Goal: Find specific page/section: Find specific page/section

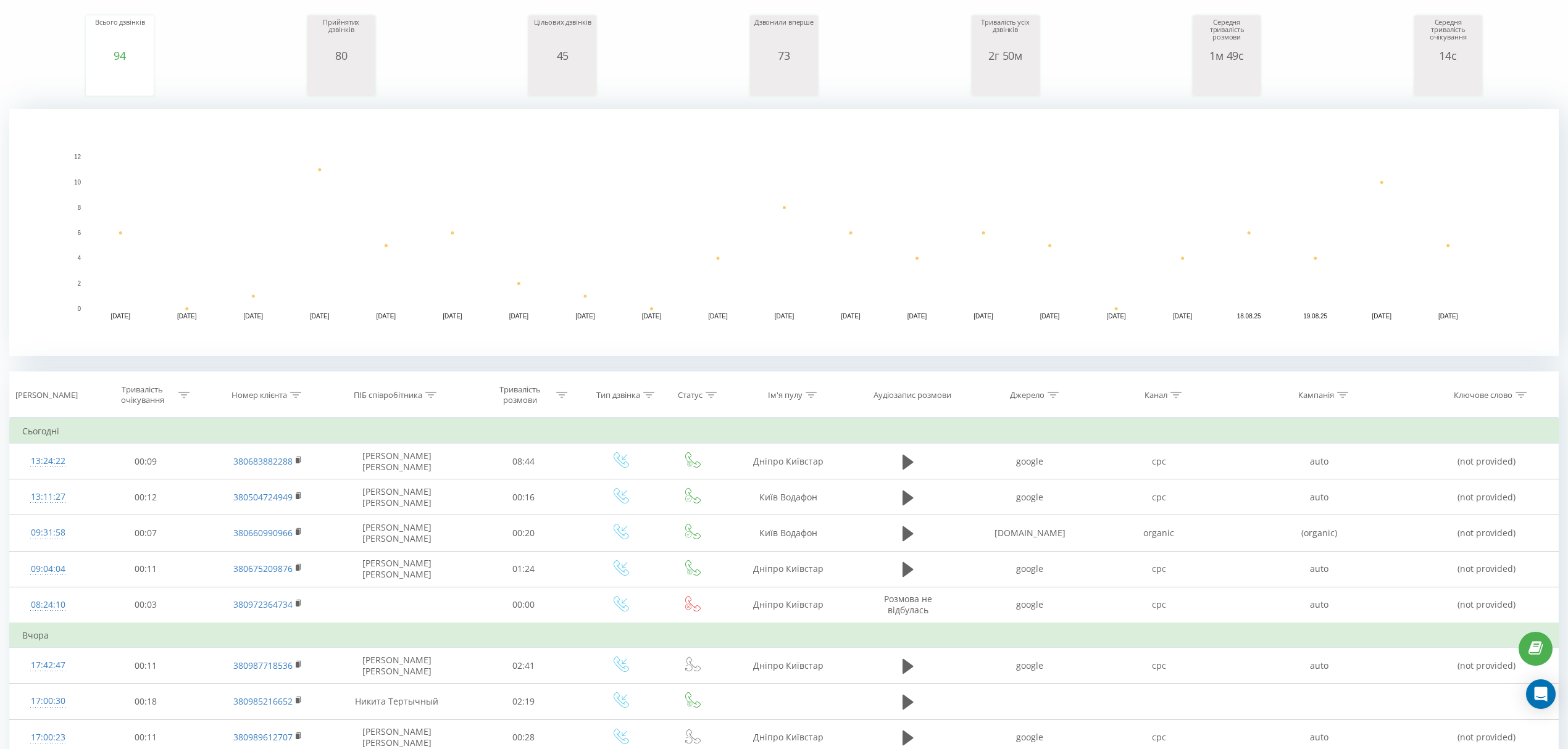
scroll to position [163, 0]
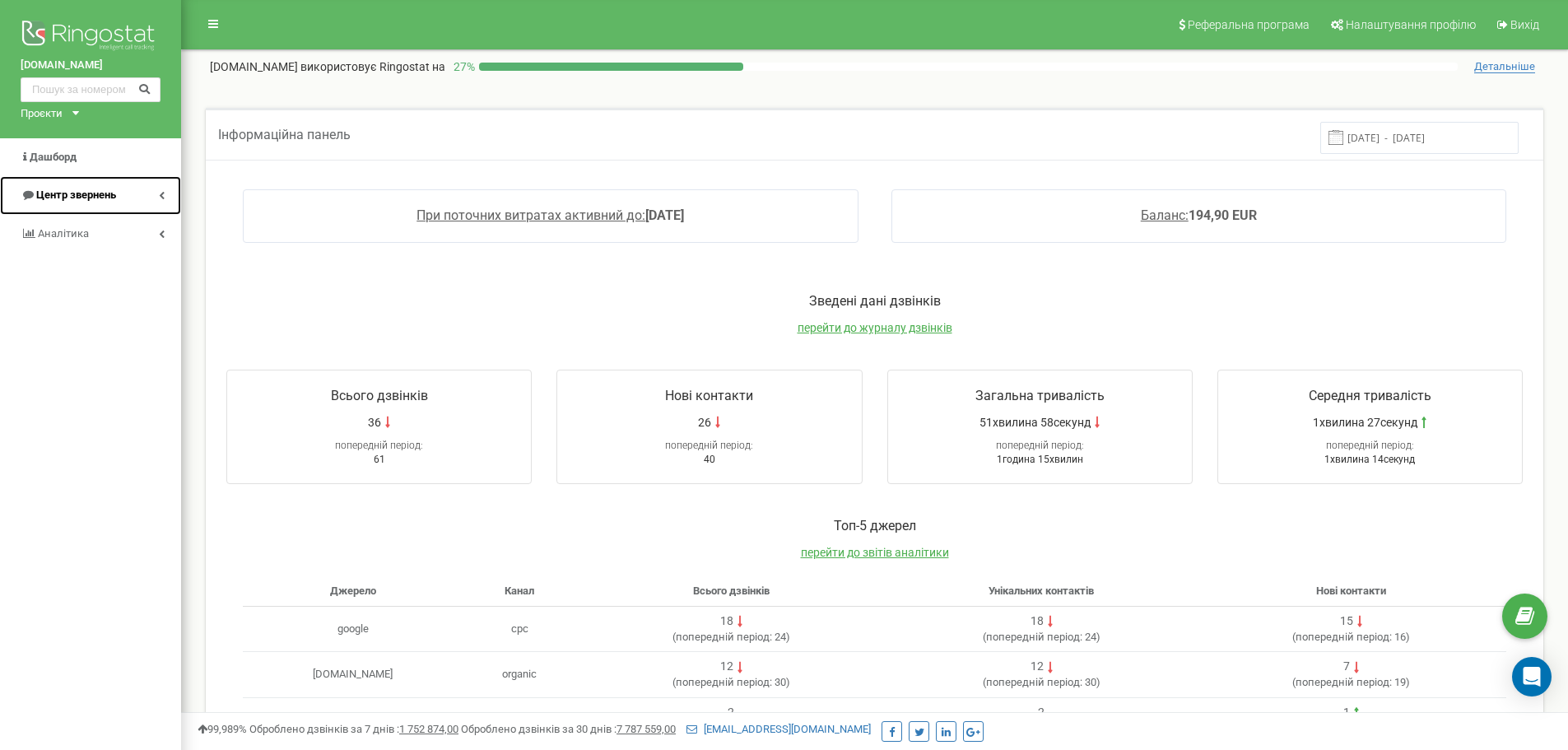
click at [80, 193] on span "Центр звернень" at bounding box center [76, 194] width 80 height 13
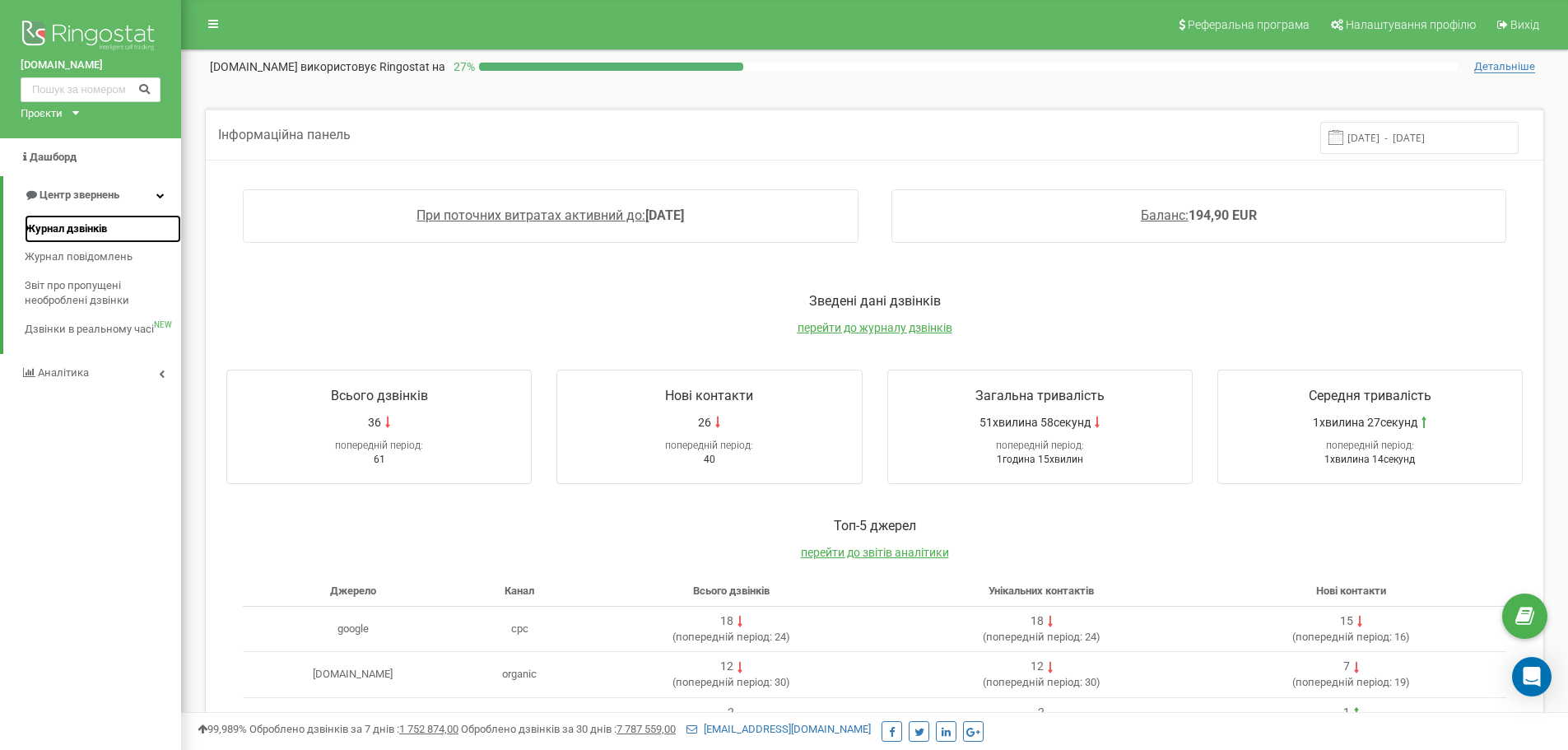
click at [76, 229] on span "Журнал дзвінків" at bounding box center [66, 229] width 82 height 16
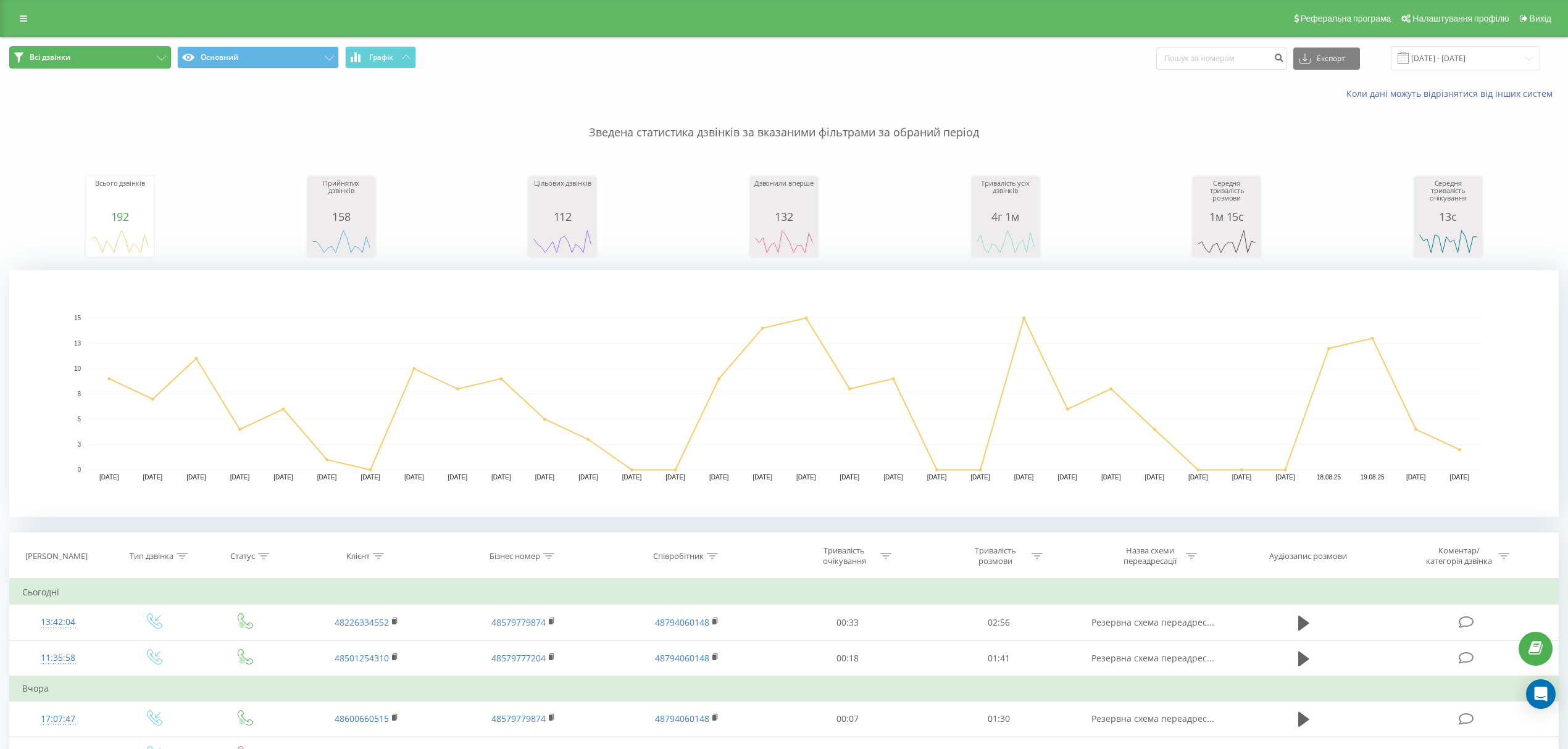
click at [118, 59] on button "Всі дзвінки" at bounding box center [90, 57] width 162 height 22
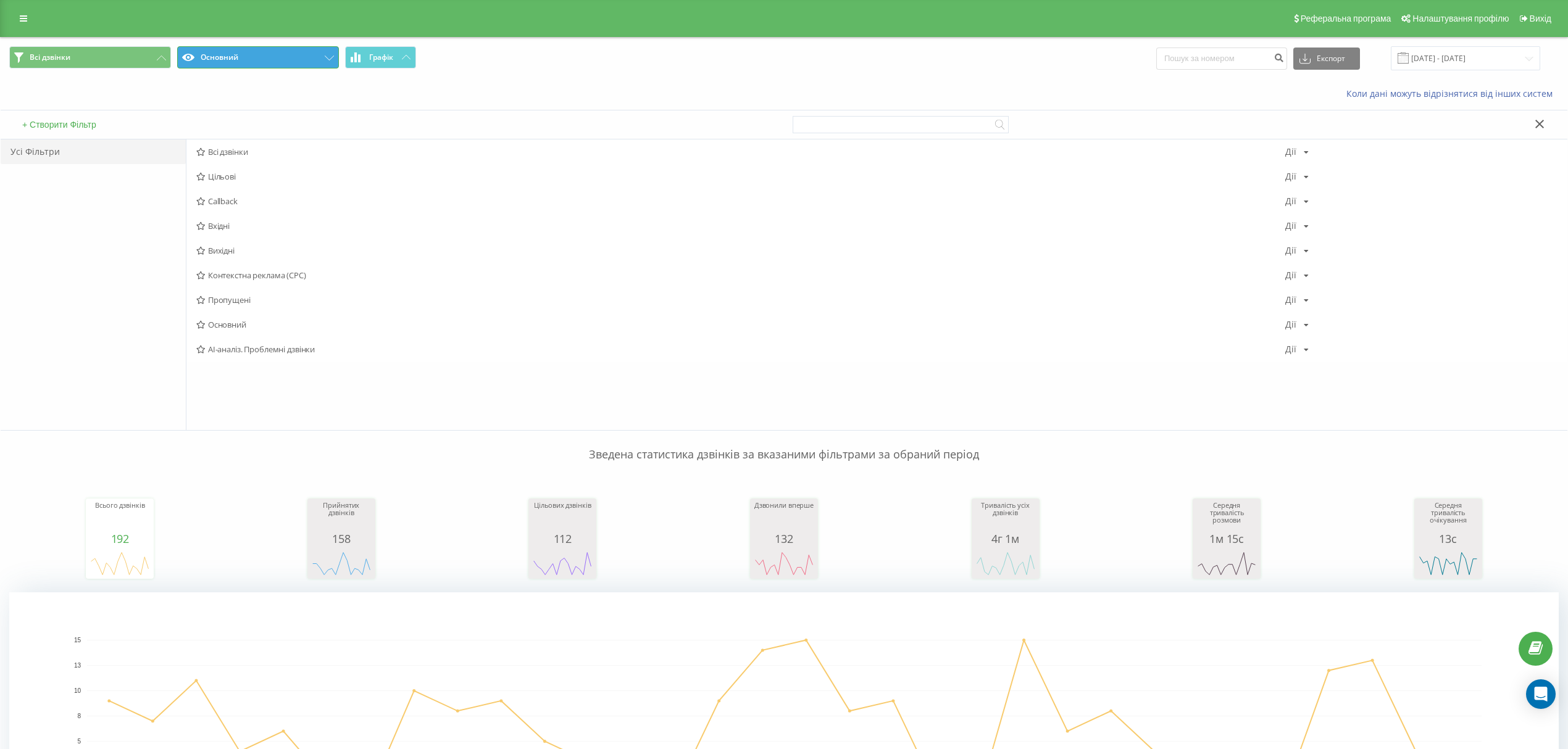
click at [280, 60] on button "Основний" at bounding box center [258, 57] width 162 height 22
click at [250, 156] on span "Джерела трафіку" at bounding box center [740, 152] width 1089 height 9
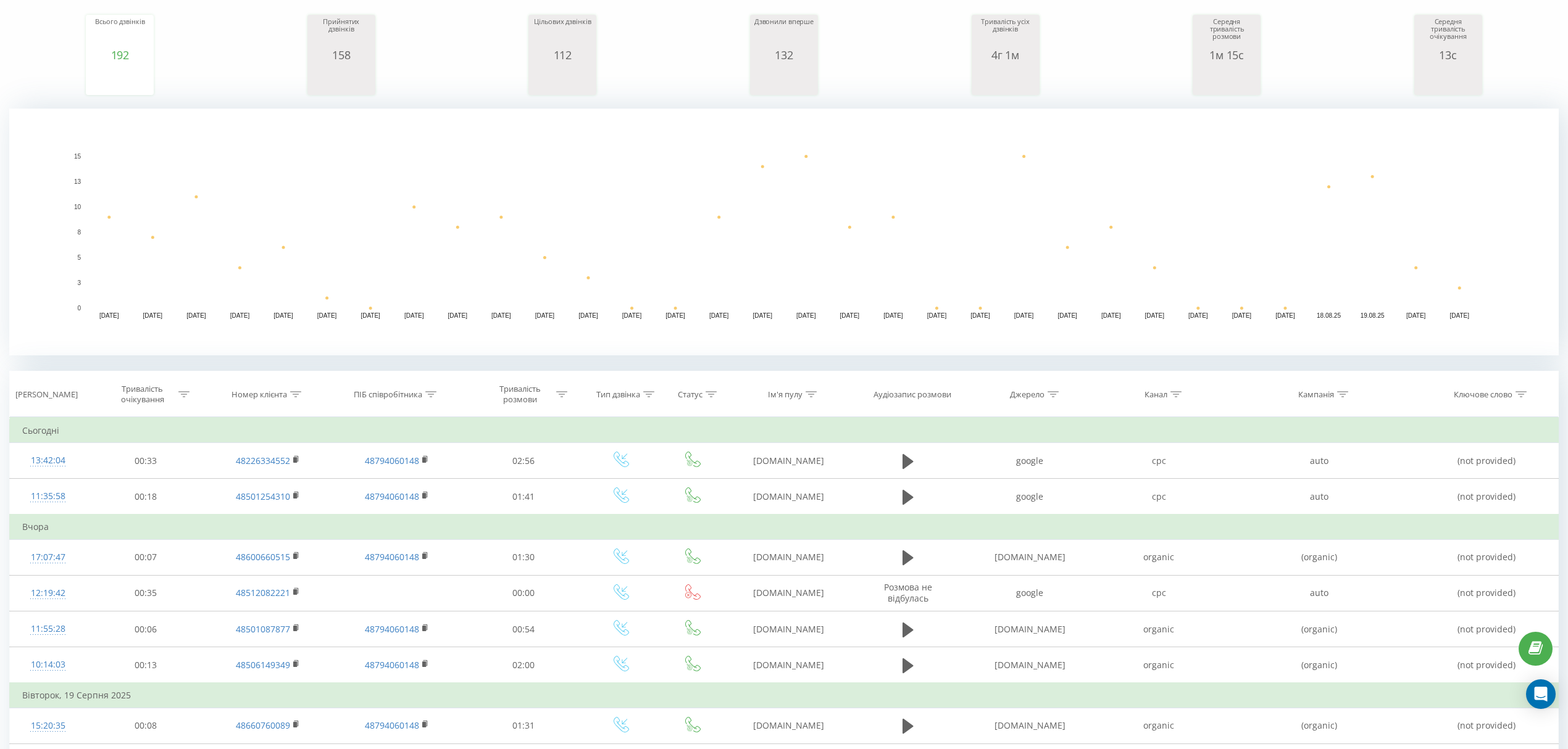
scroll to position [164, 0]
